Goal: Transaction & Acquisition: Subscribe to service/newsletter

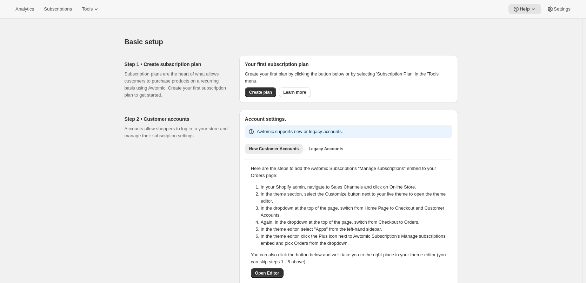
drag, startPoint x: 112, startPoint y: 217, endPoint x: 115, endPoint y: 213, distance: 4.2
click at [61, 9] on span "Subscriptions" at bounding box center [58, 9] width 28 height 6
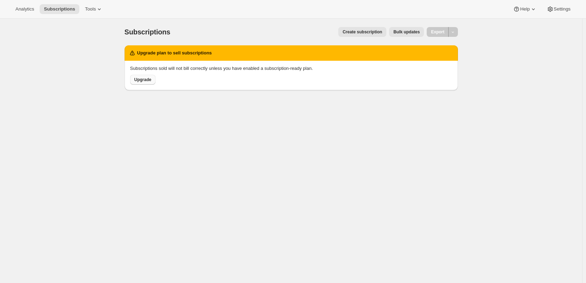
click at [148, 78] on span "Upgrade" at bounding box center [142, 80] width 17 height 6
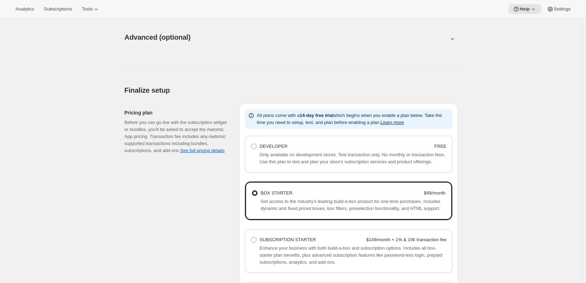
scroll to position [456, 0]
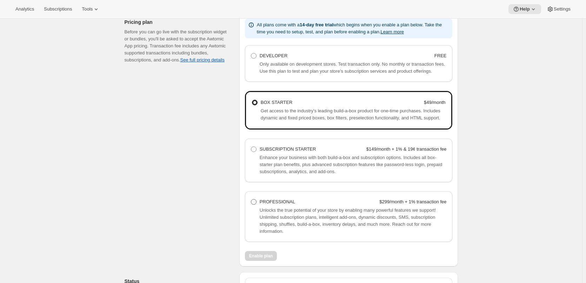
click at [254, 201] on span at bounding box center [254, 202] width 6 height 6
click at [251, 199] on Professional "PROFESSIONAL $299/month + 1% transaction fee" at bounding box center [251, 199] width 0 height 0
radio Professional "true"
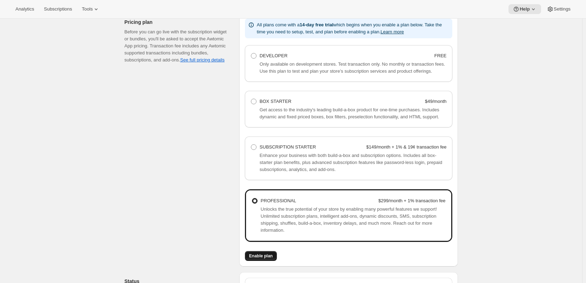
click at [266, 256] on span "Enable plan" at bounding box center [261, 256] width 24 height 6
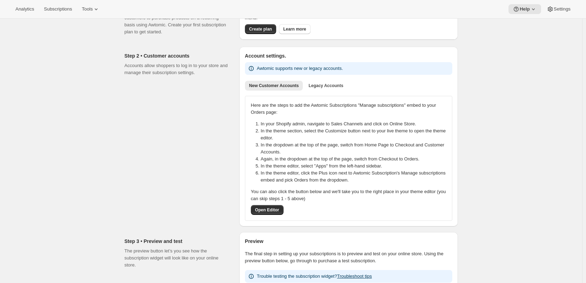
scroll to position [70, 0]
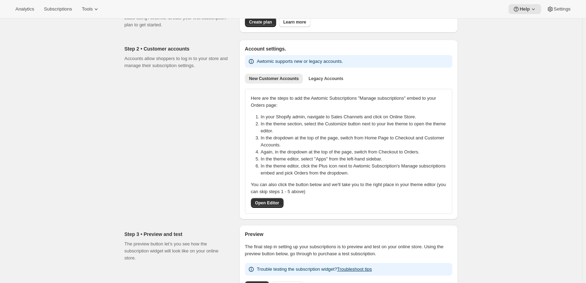
click at [78, 124] on div "Basic setup. This page is ready Basic setup Step 1 • Create subscription plan S…" at bounding box center [291, 248] width 582 height 600
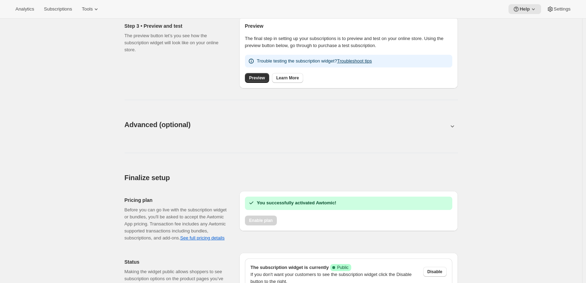
scroll to position [160, 0]
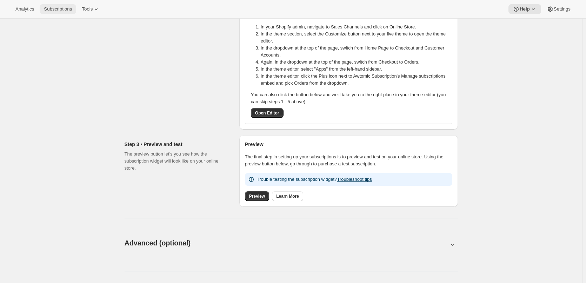
click at [55, 10] on span "Subscriptions" at bounding box center [58, 9] width 28 height 6
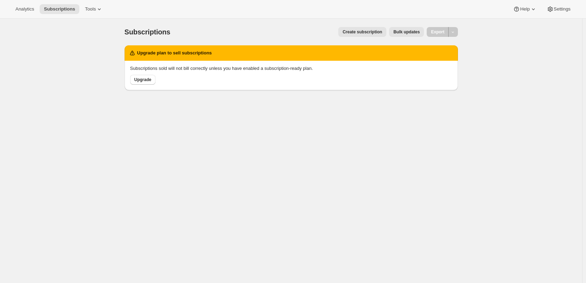
click at [190, 52] on h2 "Upgrade plan to sell subscriptions" at bounding box center [174, 52] width 75 height 7
click at [186, 40] on div at bounding box center [186, 40] width 0 height 0
click at [219, 40] on div "Subscriptions. This page is ready Subscriptions Create subscription Bulk update…" at bounding box center [291, 32] width 333 height 27
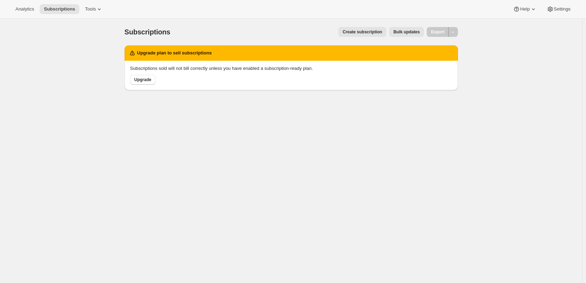
click at [200, 68] on p "Subscriptions sold will not bill correctly unless you have enabled a subscripti…" at bounding box center [291, 68] width 322 height 7
click at [196, 55] on div at bounding box center [196, 55] width 0 height 0
click at [149, 79] on span "Upgrade" at bounding box center [142, 80] width 17 height 6
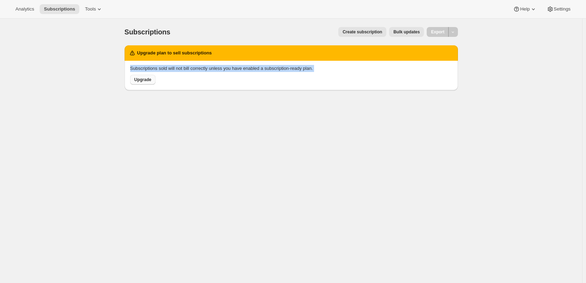
scroll to position [300, 0]
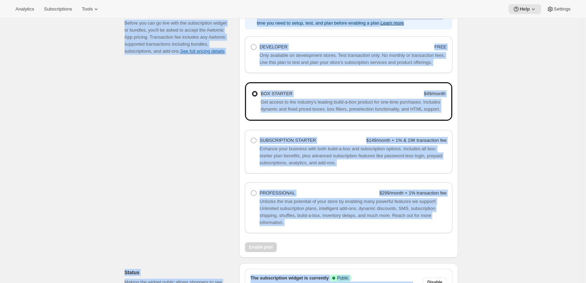
scroll to position [533, 0]
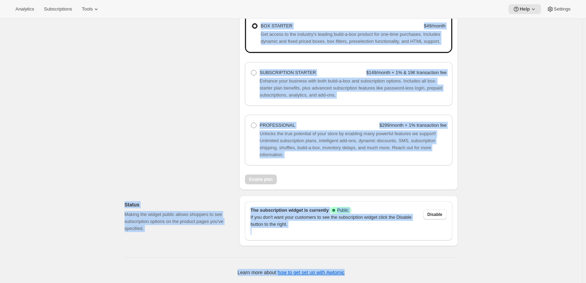
click at [225, 148] on div "Pricing plan Before you can go live with the subscription widget or bundles, yo…" at bounding box center [179, 62] width 109 height 253
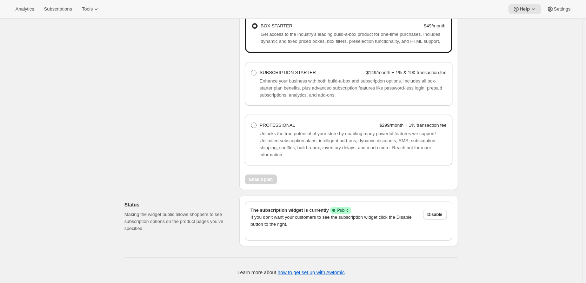
click at [257, 125] on span at bounding box center [254, 125] width 6 height 6
click at [251, 123] on Professional "PROFESSIONAL $299/month + 1% transaction fee" at bounding box center [251, 122] width 0 height 0
radio Professional "true"
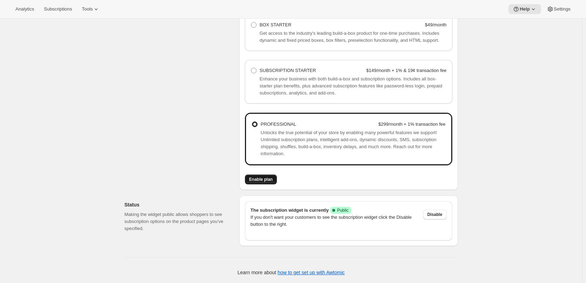
click at [259, 177] on button "Enable plan" at bounding box center [261, 179] width 32 height 10
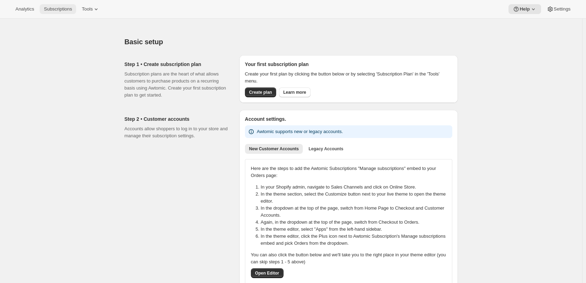
click at [63, 13] on button "Subscriptions" at bounding box center [58, 9] width 37 height 10
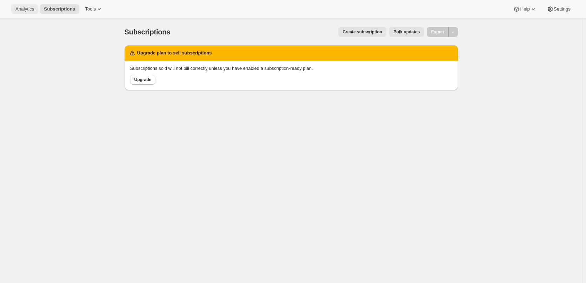
click at [38, 7] on button "Analytics" at bounding box center [24, 9] width 27 height 10
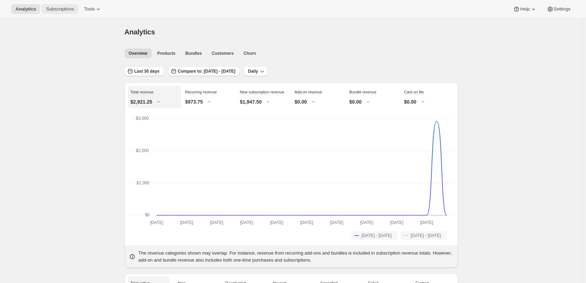
click at [57, 8] on span "Subscriptions" at bounding box center [60, 9] width 28 height 6
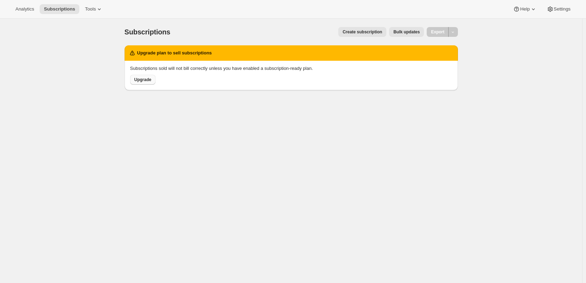
click at [142, 80] on span "Upgrade" at bounding box center [142, 80] width 17 height 6
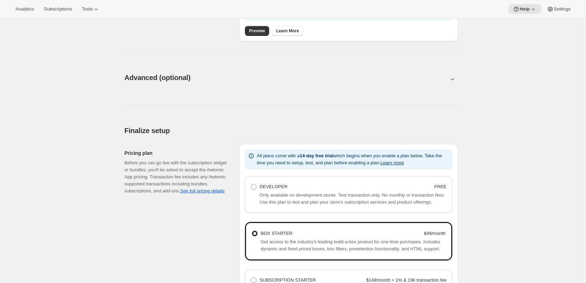
scroll to position [491, 0]
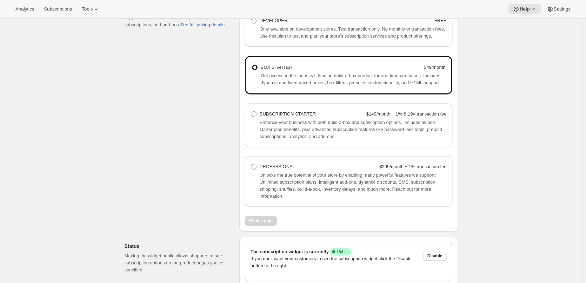
click at [248, 117] on div "SUBSCRIPTION STARTER $149/month + 1% & 19¢ transaction fee Enhance your busines…" at bounding box center [348, 126] width 207 height 44
click at [256, 114] on span at bounding box center [254, 114] width 6 height 6
click at [251, 112] on Starter "SUBSCRIPTION STARTER $149/month + 1% & 19¢ transaction fee" at bounding box center [251, 111] width 0 height 0
radio Starter "true"
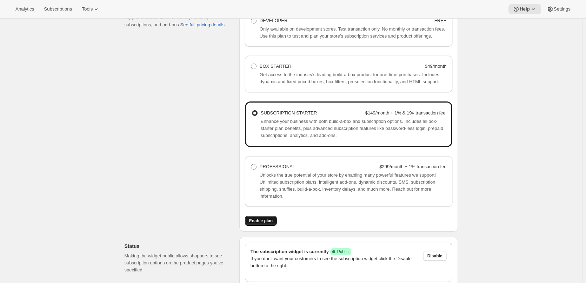
click at [276, 223] on button "Enable plan" at bounding box center [261, 221] width 32 height 10
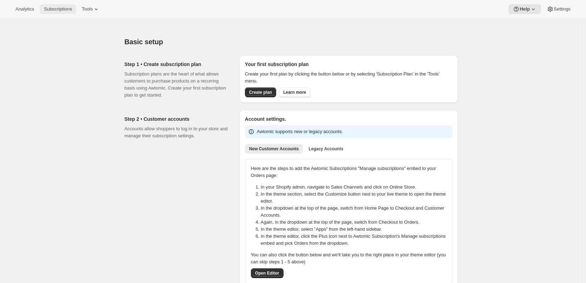
click at [55, 6] on span "Subscriptions" at bounding box center [58, 9] width 28 height 6
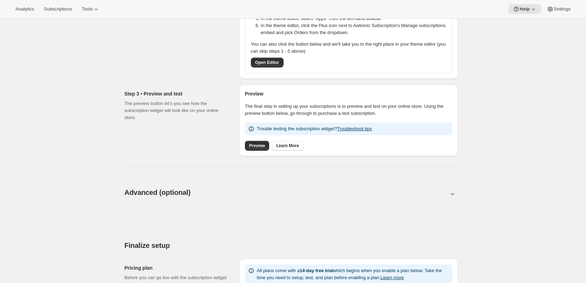
scroll to position [456, 0]
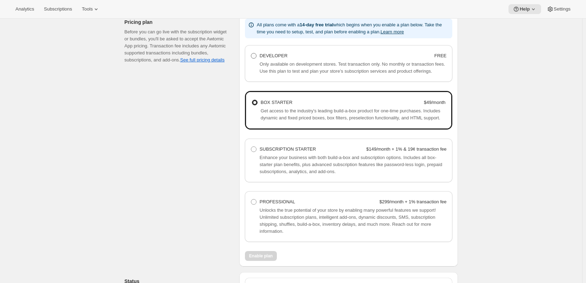
click at [257, 55] on span at bounding box center [254, 56] width 6 height 6
click at [251, 53] on Developer "DEVELOPER FREE" at bounding box center [251, 53] width 0 height 0
radio Developer "true"
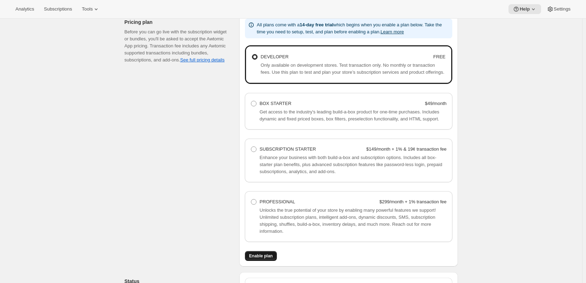
click at [260, 253] on button "Enable plan" at bounding box center [261, 256] width 32 height 10
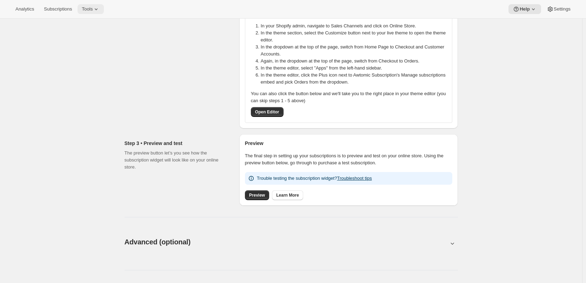
scroll to position [160, 0]
click at [65, 5] on button "Subscriptions" at bounding box center [58, 9] width 37 height 10
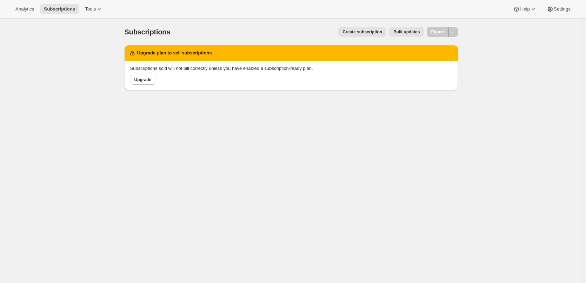
click at [371, 31] on span "Create subscription" at bounding box center [363, 32] width 40 height 6
click at [370, 31] on span "Create subscription" at bounding box center [363, 32] width 40 height 6
click at [141, 79] on span "Upgrade" at bounding box center [142, 80] width 17 height 6
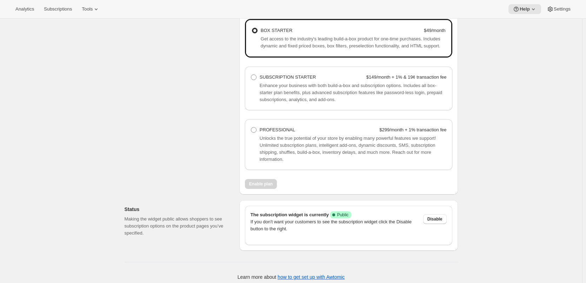
scroll to position [533, 0]
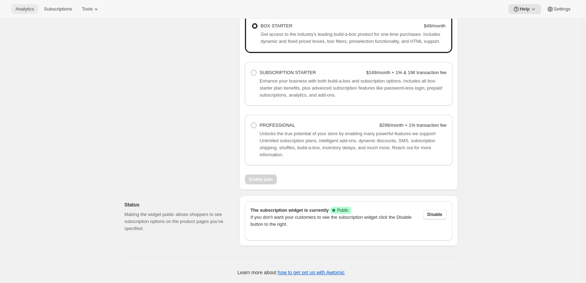
click at [21, 6] on span "Analytics" at bounding box center [24, 9] width 19 height 6
